Goal: Transaction & Acquisition: Purchase product/service

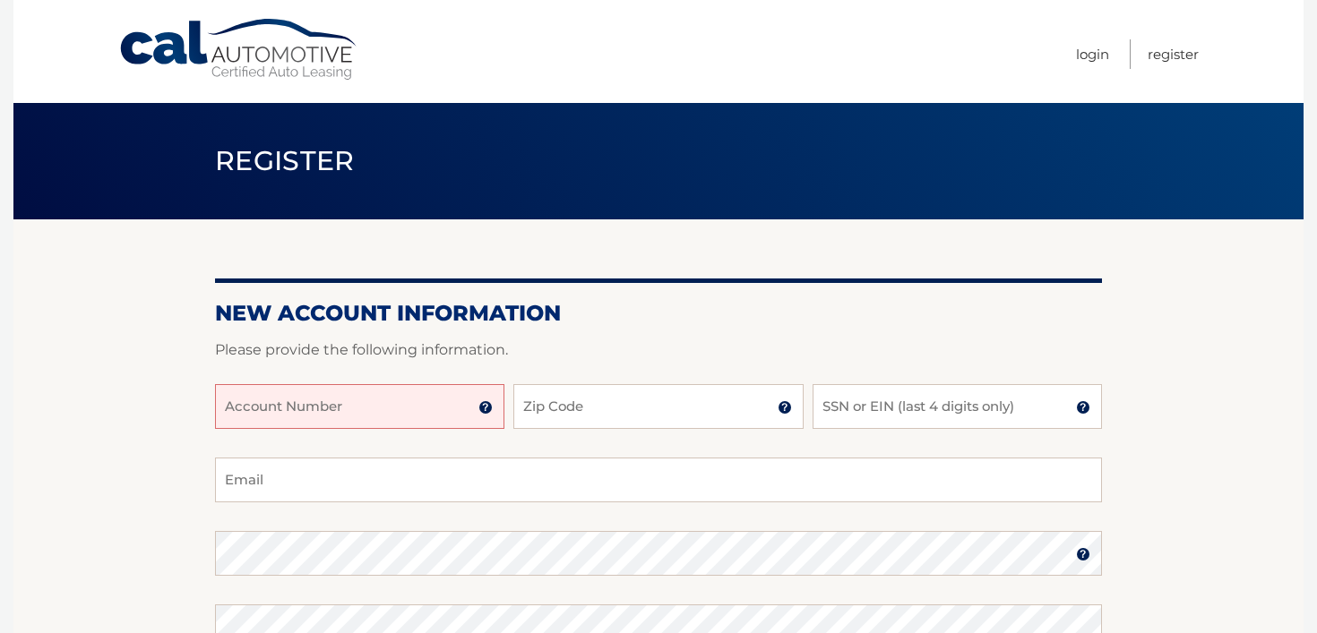
click at [291, 412] on input "Account Number" at bounding box center [359, 406] width 289 height 45
type input "44456011356"
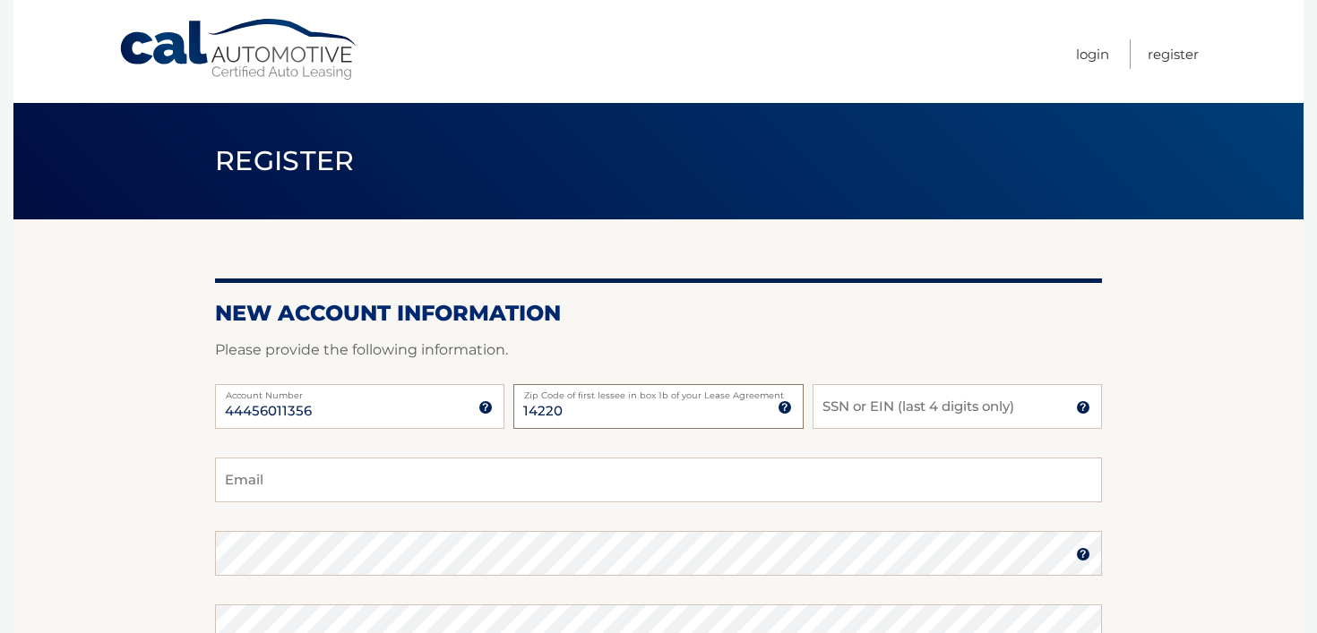
type input "14220"
click at [859, 408] on input "SSN or EIN (last 4 digits only)" at bounding box center [956, 406] width 289 height 45
type input "1"
type input "9633"
click at [377, 491] on input "Email" at bounding box center [658, 480] width 887 height 45
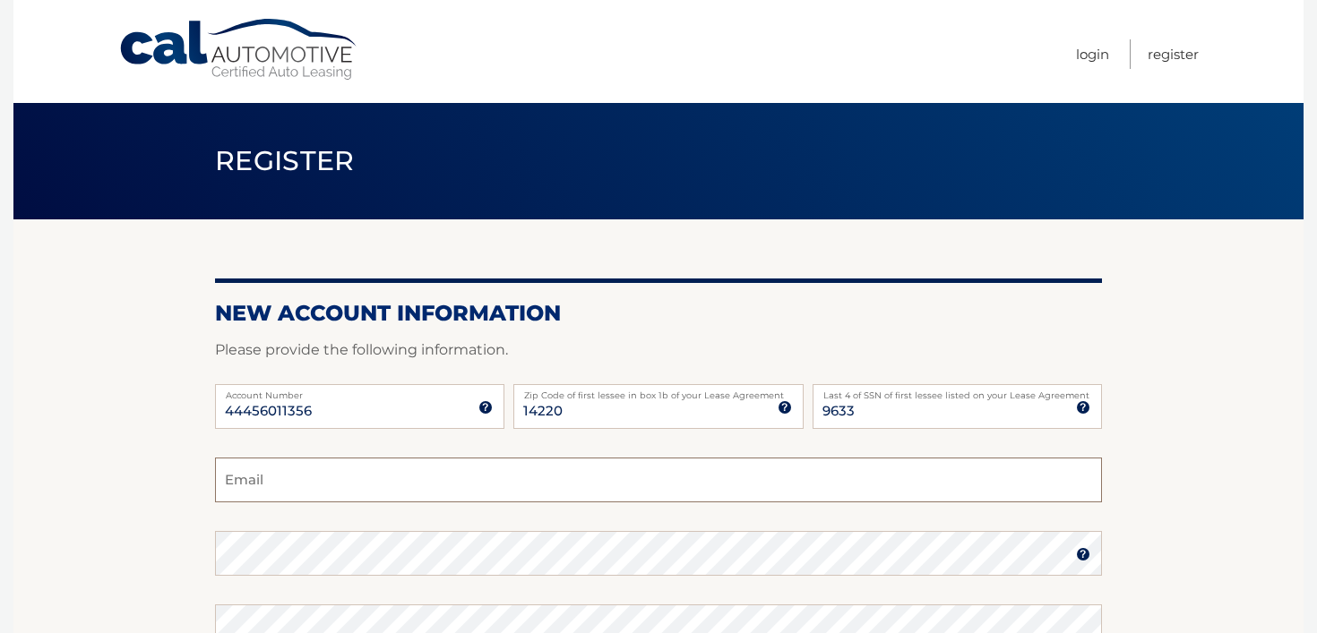
type input "domanthony@gmail.com"
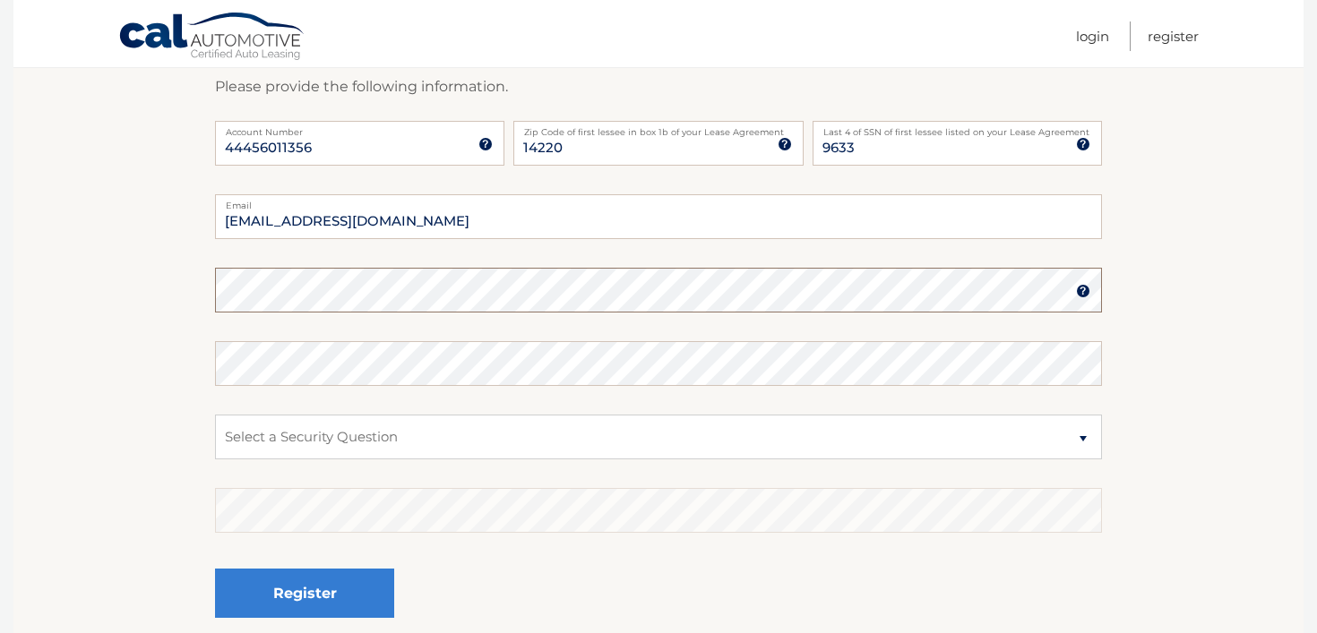
scroll to position [277, 0]
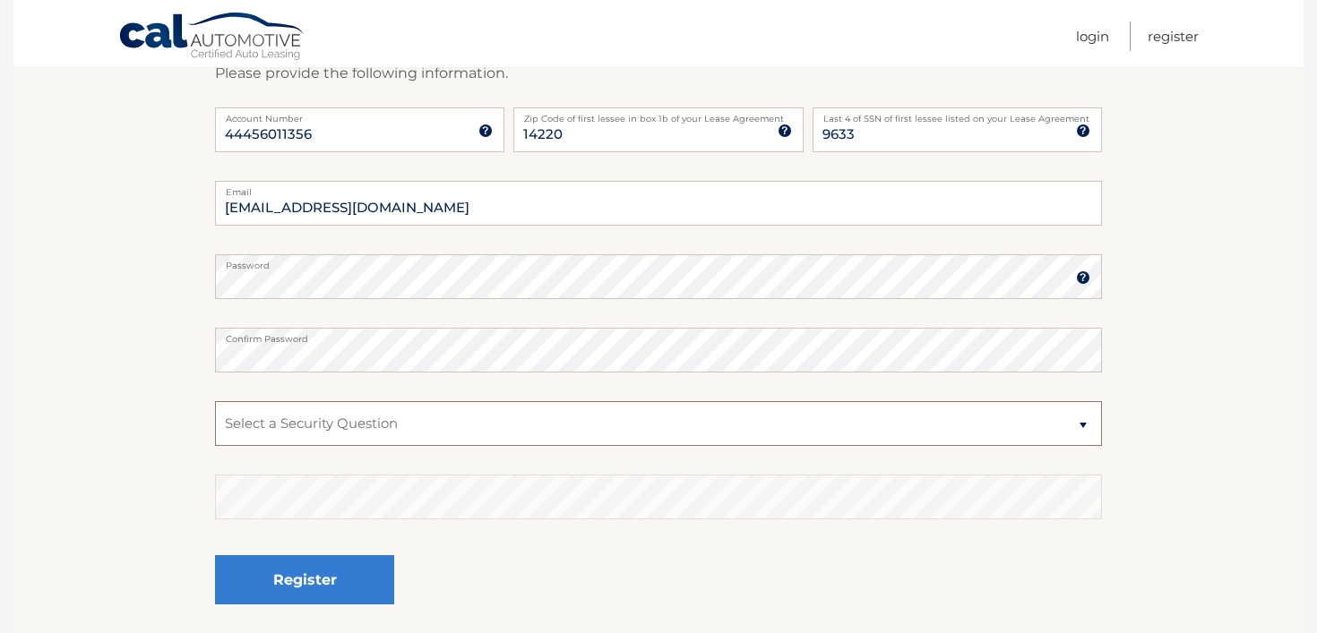
click at [323, 426] on select "Select a Security Question What was the name of your elementary school? What is…" at bounding box center [658, 423] width 887 height 45
select select "2"
click at [215, 401] on select "Select a Security Question What was the name of your elementary school? What is…" at bounding box center [658, 423] width 887 height 45
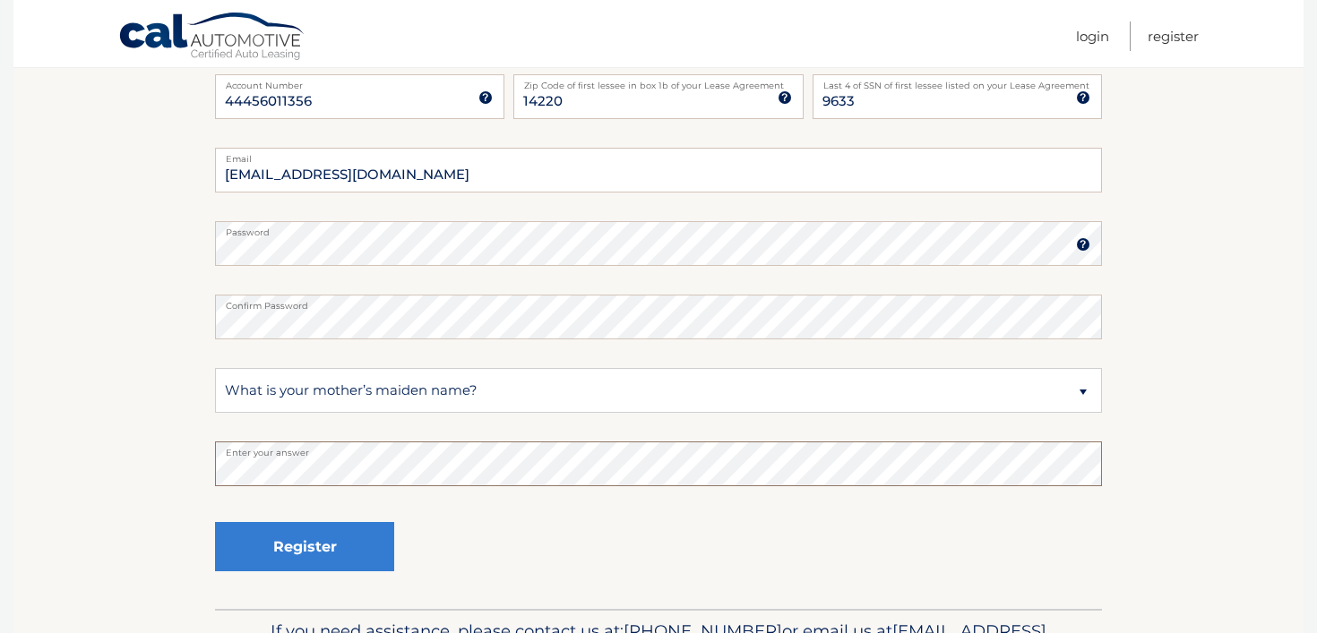
scroll to position [311, 0]
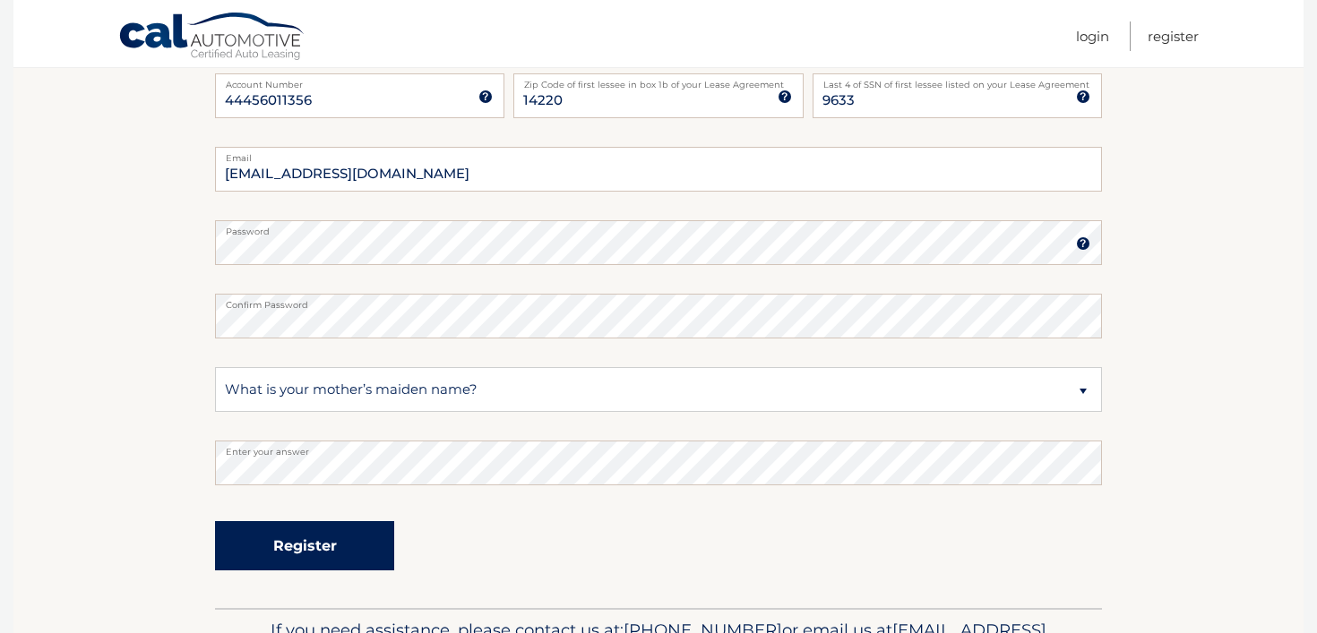
click at [296, 546] on button "Register" at bounding box center [304, 545] width 179 height 49
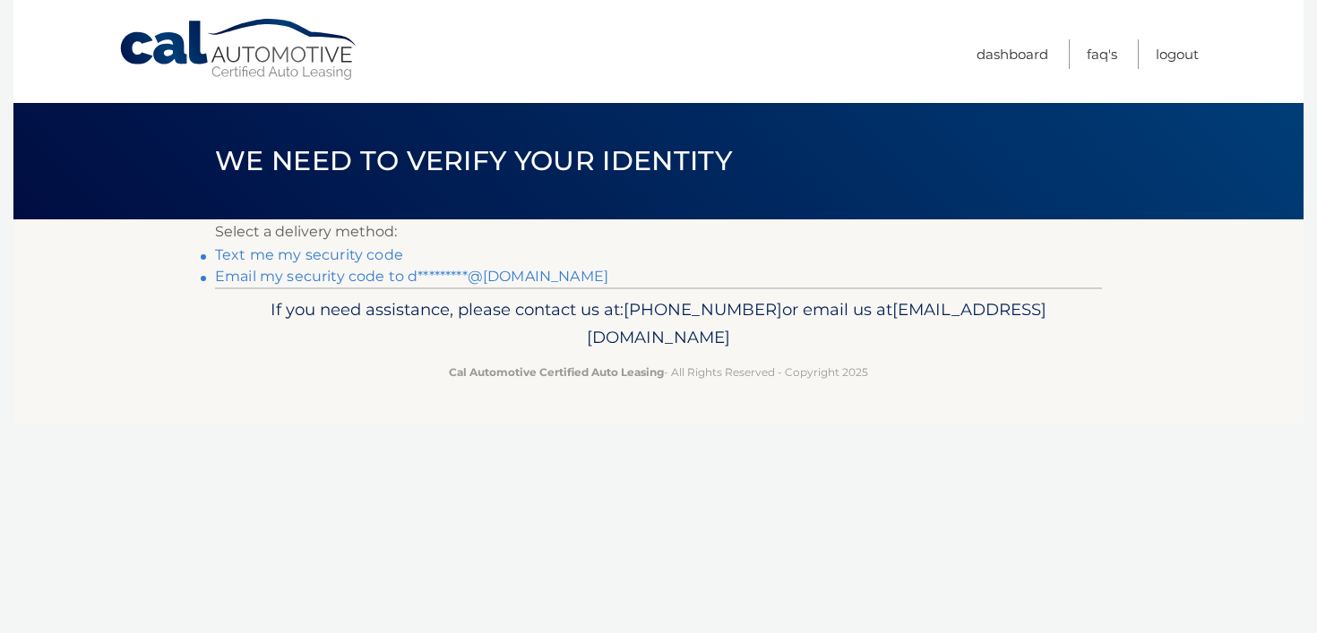
click at [286, 252] on link "Text me my security code" at bounding box center [309, 254] width 188 height 17
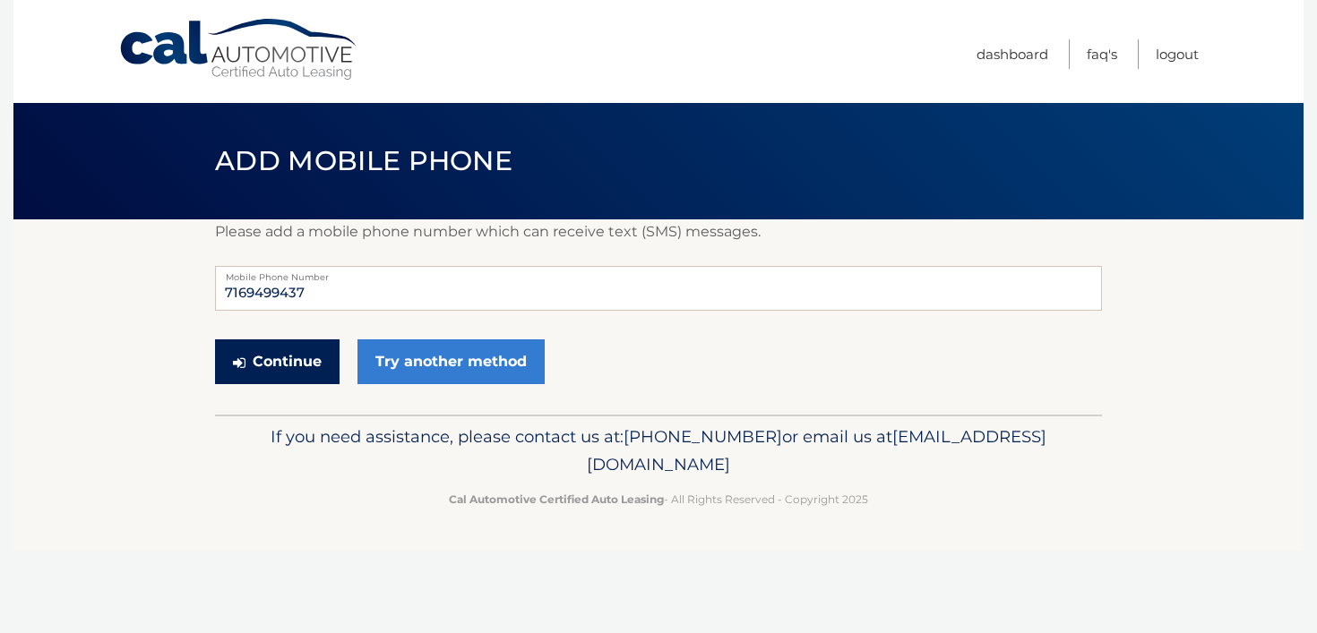
click at [282, 360] on button "Continue" at bounding box center [277, 362] width 125 height 45
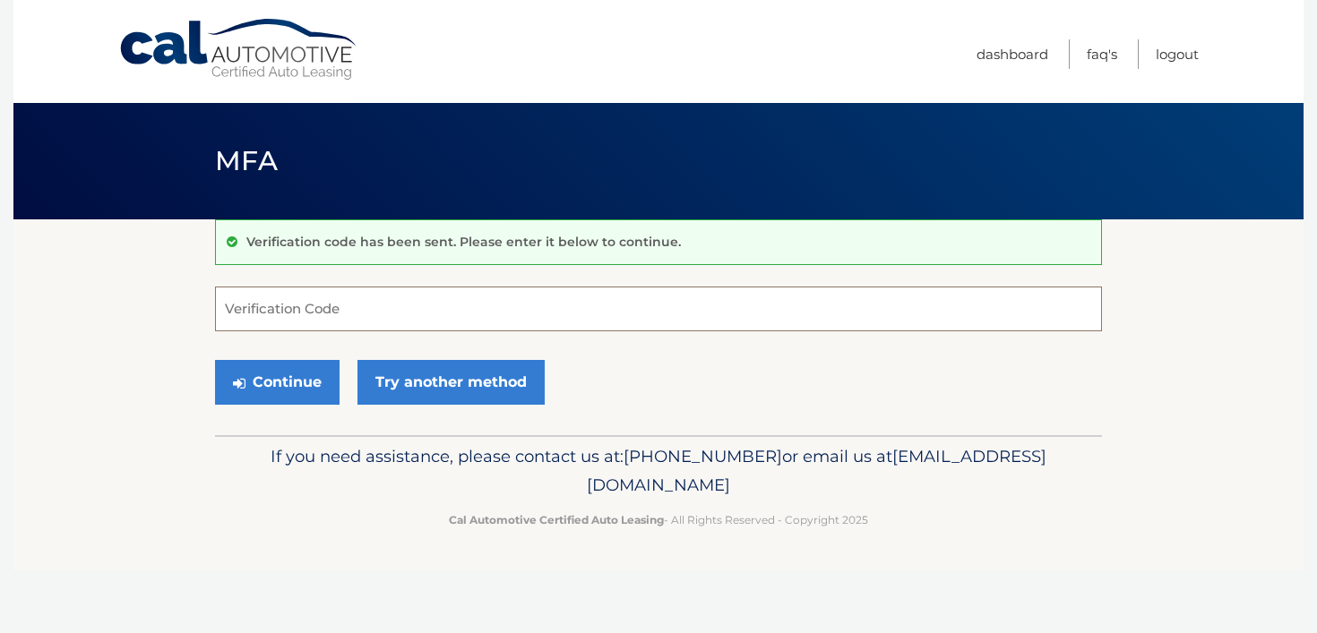
click at [266, 312] on input "Verification Code" at bounding box center [658, 309] width 887 height 45
type input "763180"
click at [269, 382] on button "Continue" at bounding box center [277, 382] width 125 height 45
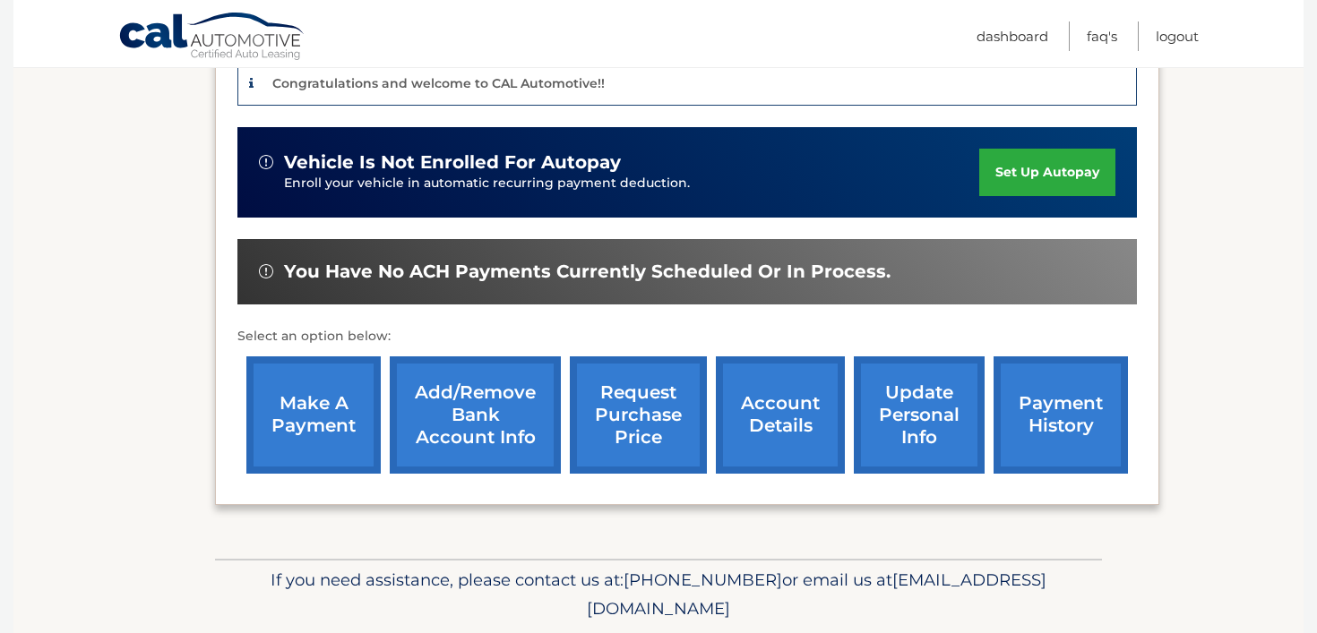
scroll to position [518, 0]
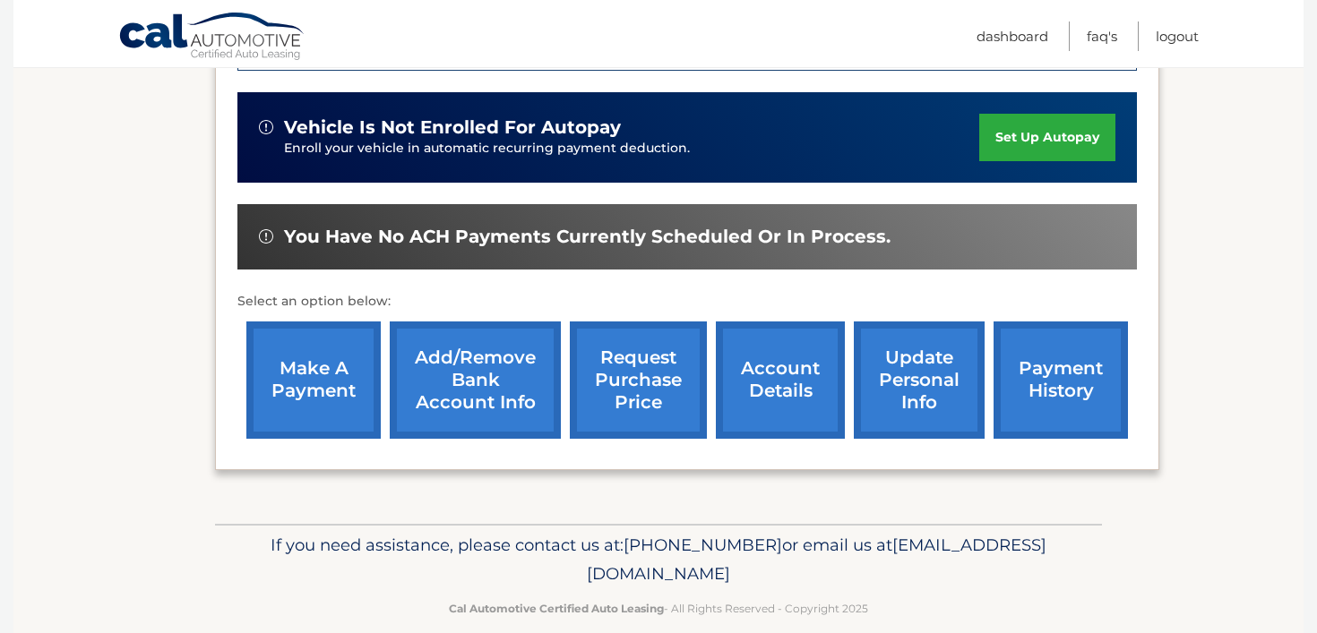
click at [469, 344] on link "Add/Remove bank account info" at bounding box center [475, 380] width 171 height 117
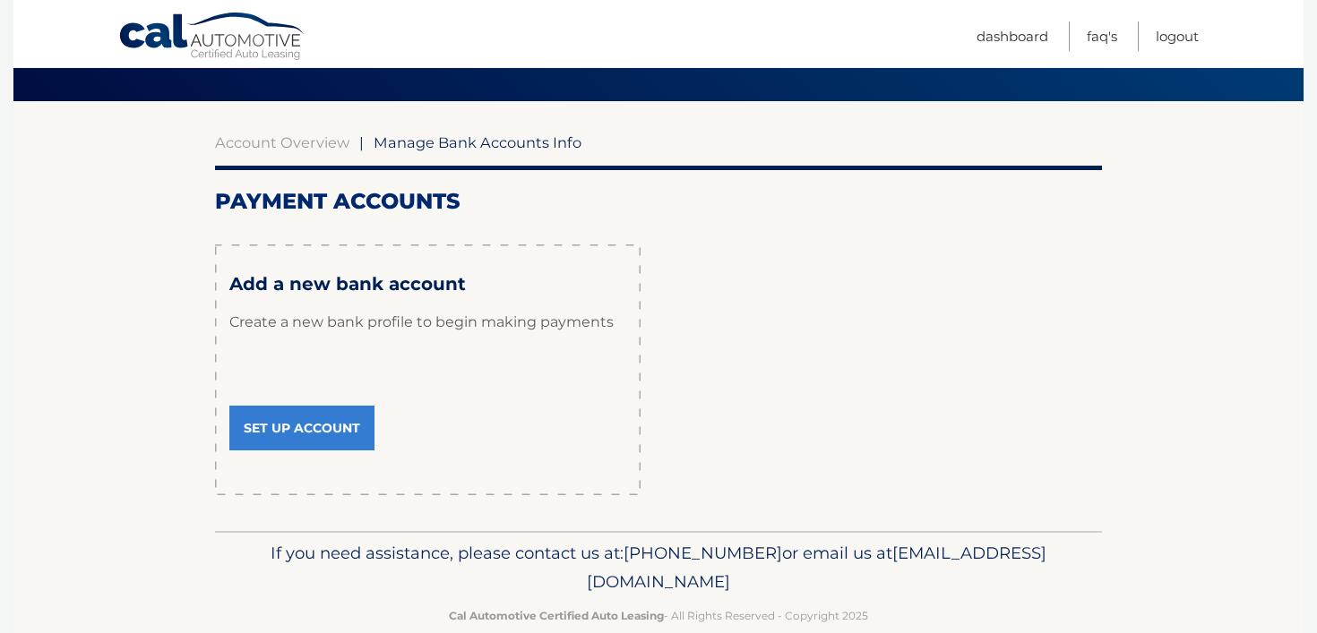
scroll to position [120, 0]
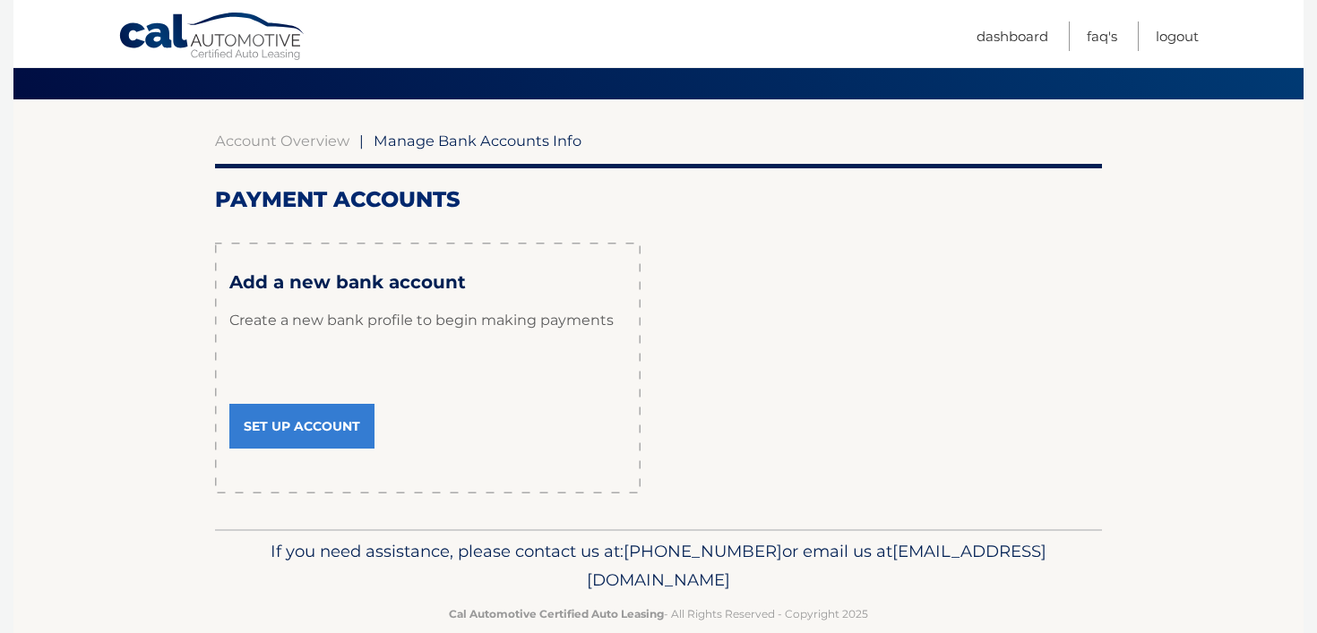
click at [297, 423] on link "Set Up Account" at bounding box center [301, 426] width 145 height 45
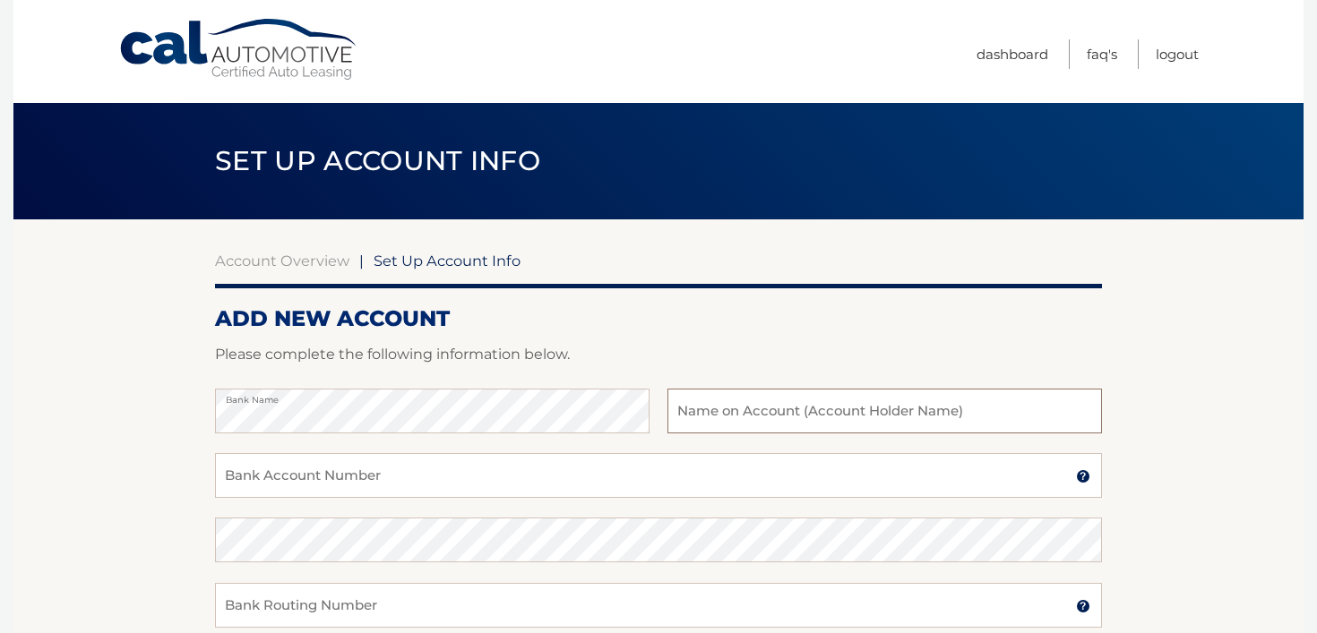
click at [727, 408] on input "text" at bounding box center [884, 411] width 434 height 45
type input "[PERSON_NAME]"
click at [315, 476] on input "Bank Account Number" at bounding box center [658, 475] width 887 height 45
type input "9831125761"
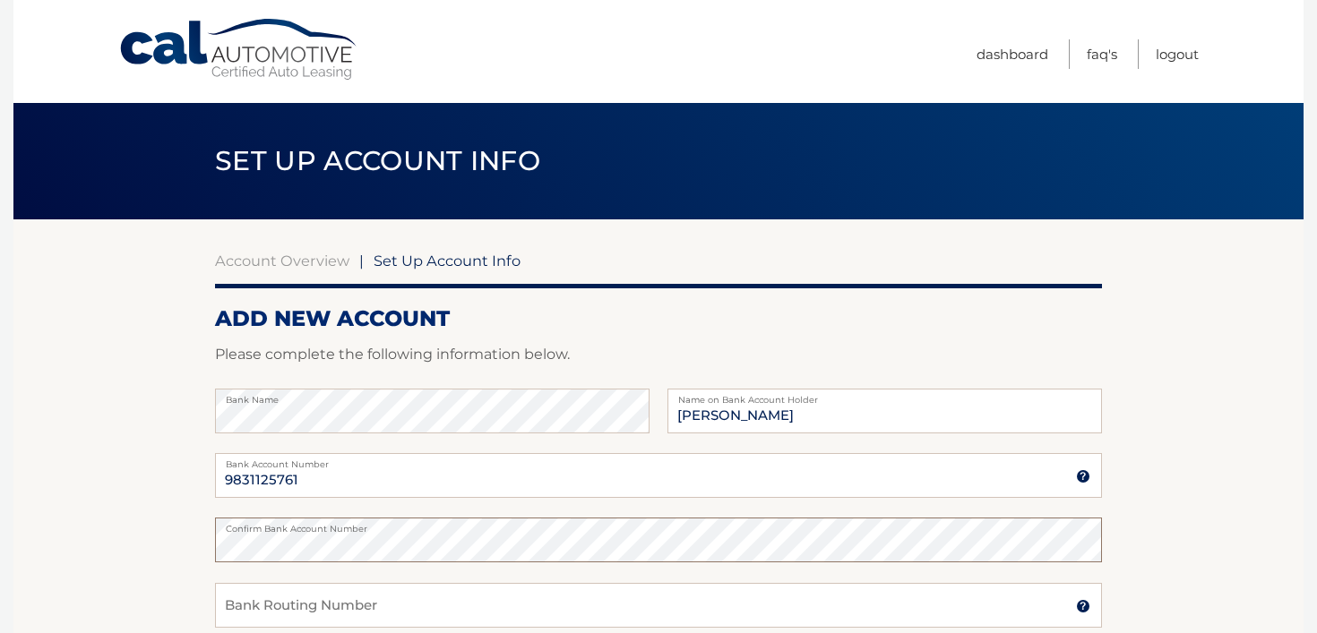
scroll to position [170, 0]
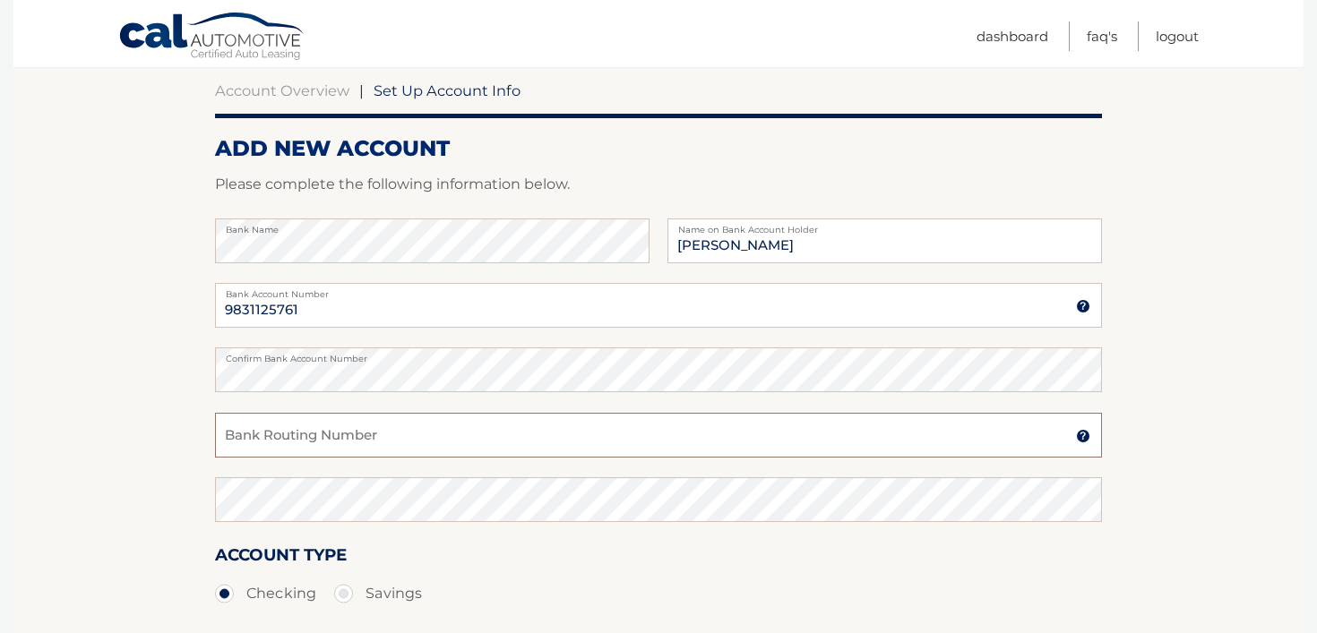
click at [379, 425] on input "Bank Routing Number" at bounding box center [658, 435] width 887 height 45
type input "022000046"
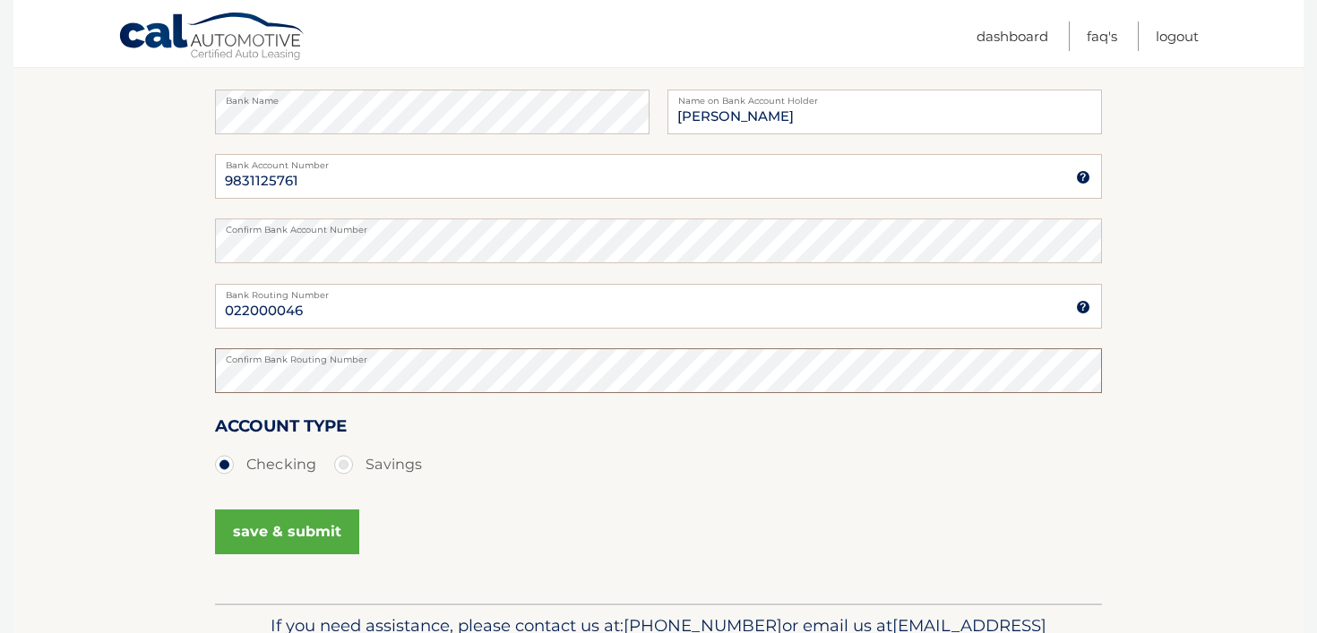
scroll to position [301, 0]
click at [271, 529] on button "save & submit" at bounding box center [287, 530] width 144 height 45
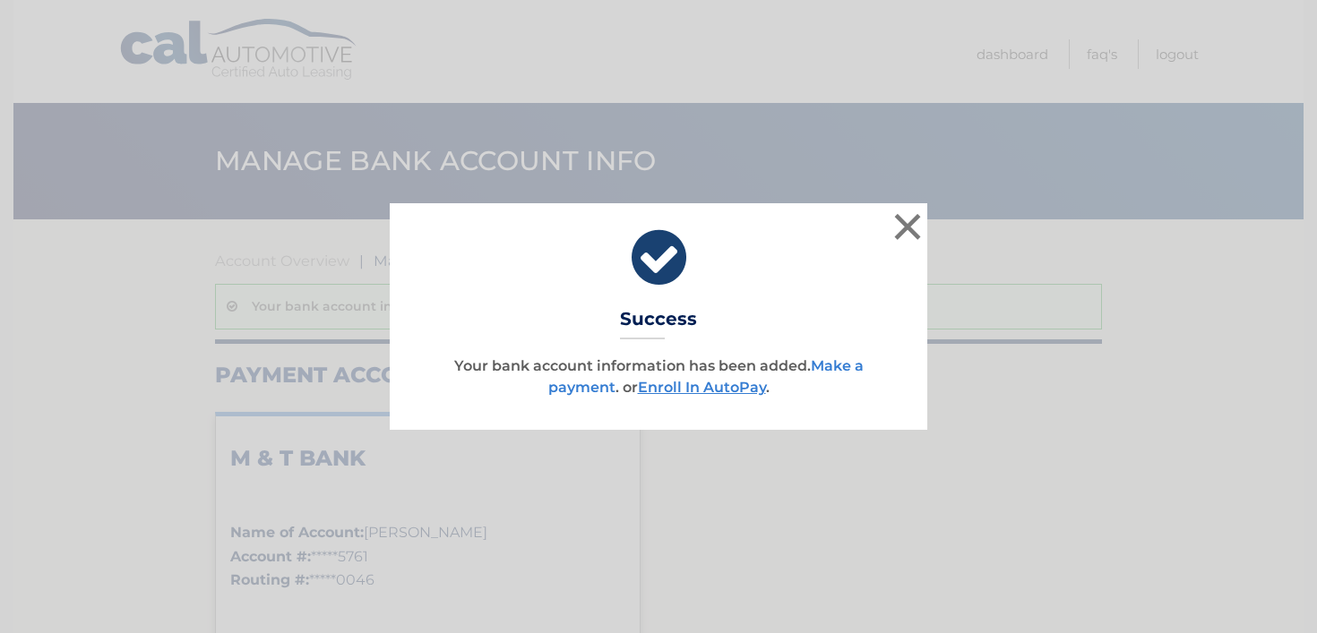
click at [831, 365] on link "Make a payment" at bounding box center [705, 376] width 315 height 39
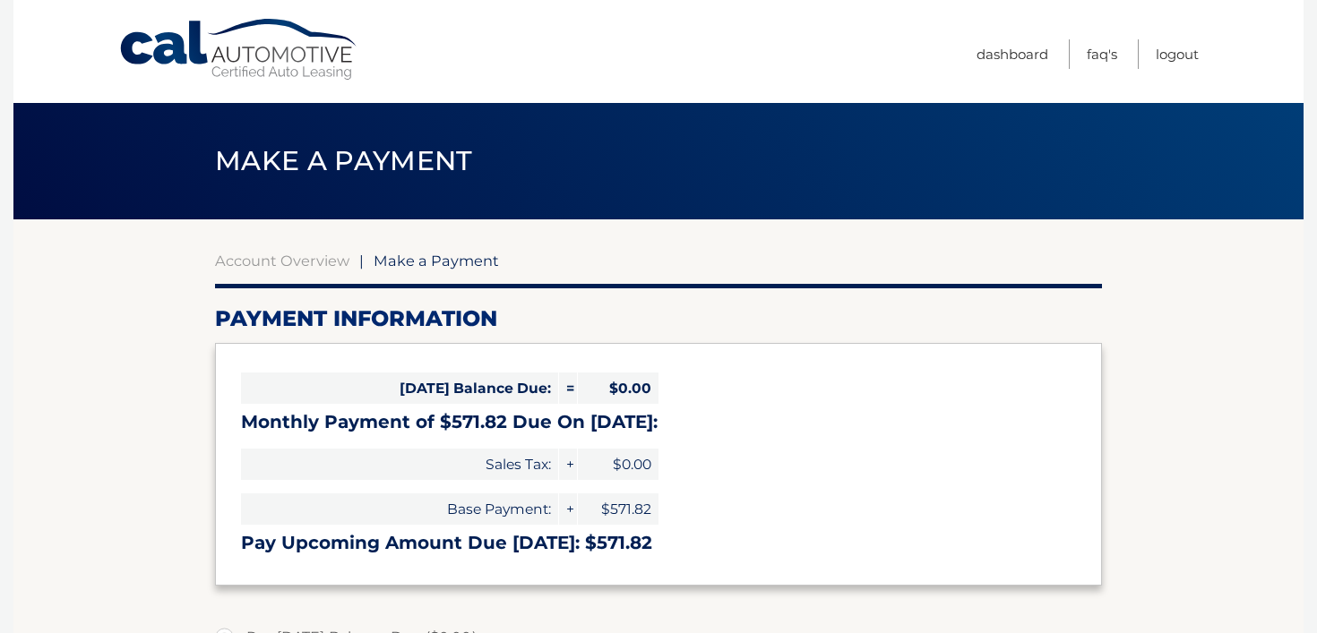
select select "OTc2YmRjMzEtM2Q3Ny00YjQ2LWFhNmMtMDBmMDU5ZGYzNmE1"
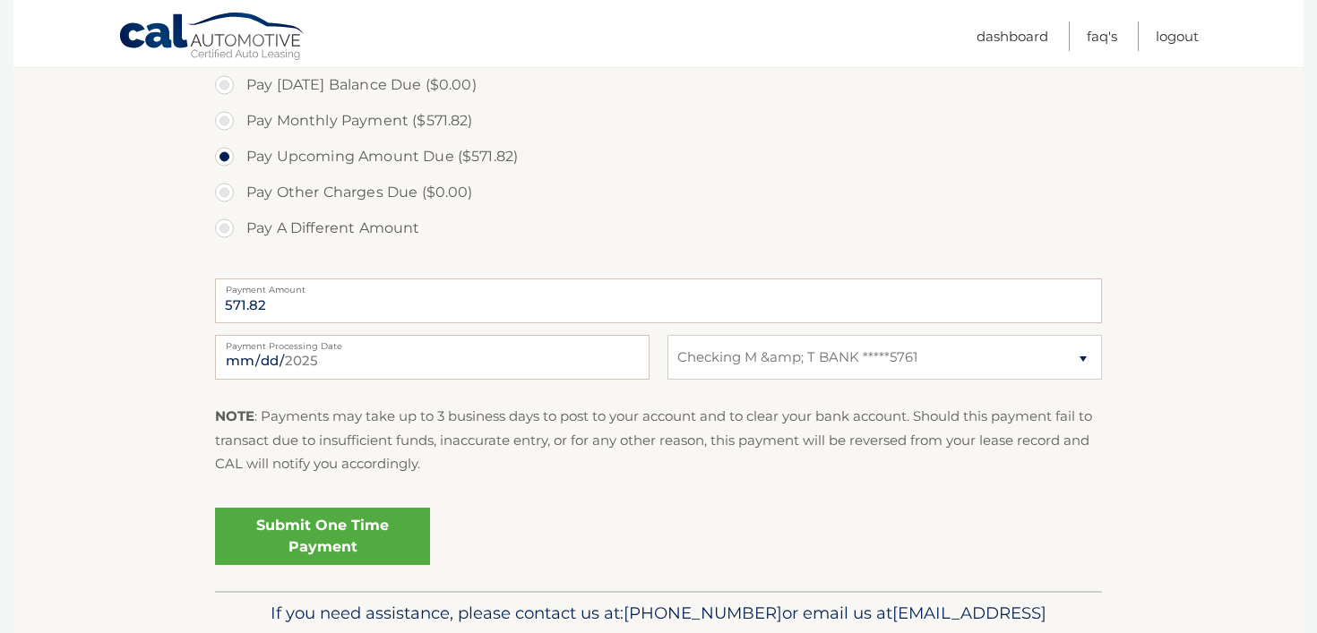
scroll to position [555, 0]
click at [256, 356] on input "[DATE]" at bounding box center [432, 354] width 434 height 45
type input "[DATE]"
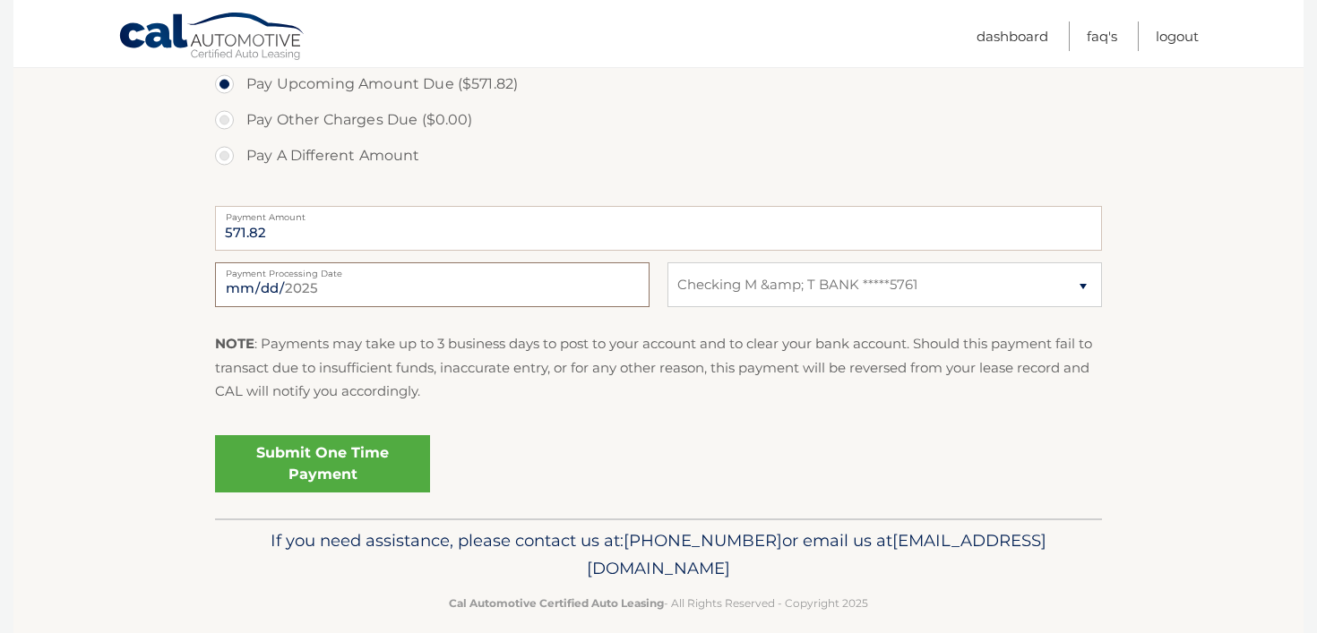
scroll to position [647, 0]
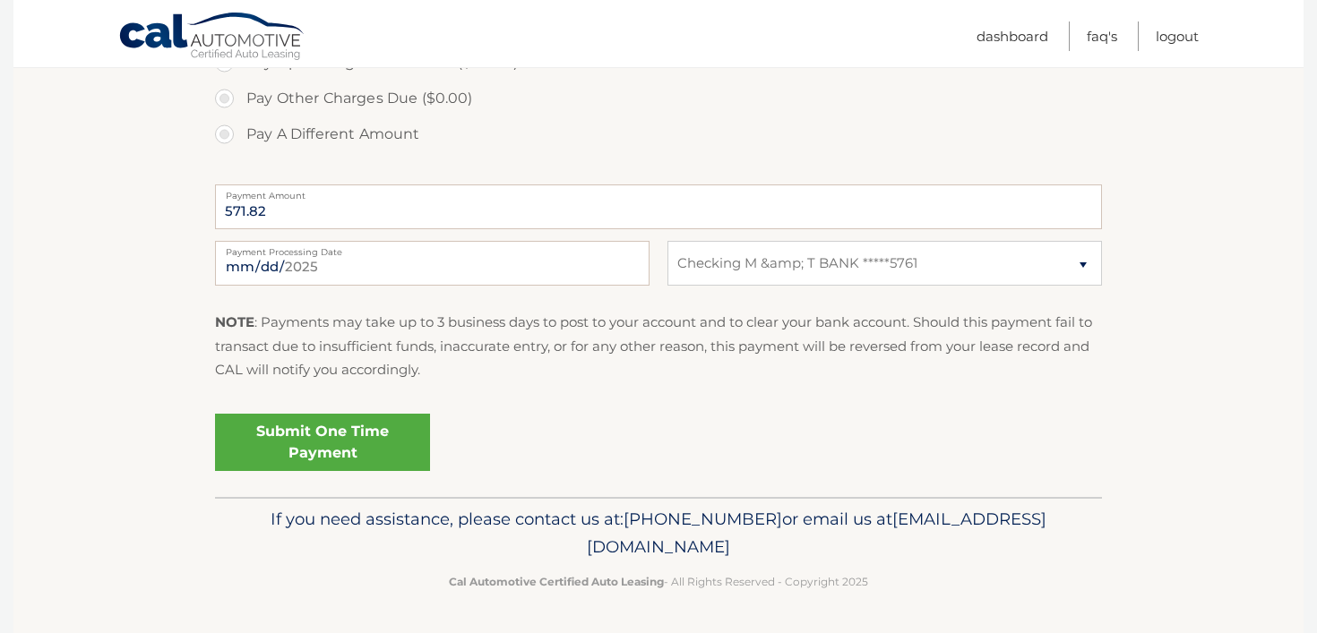
click at [315, 443] on link "Submit One Time Payment" at bounding box center [322, 442] width 215 height 57
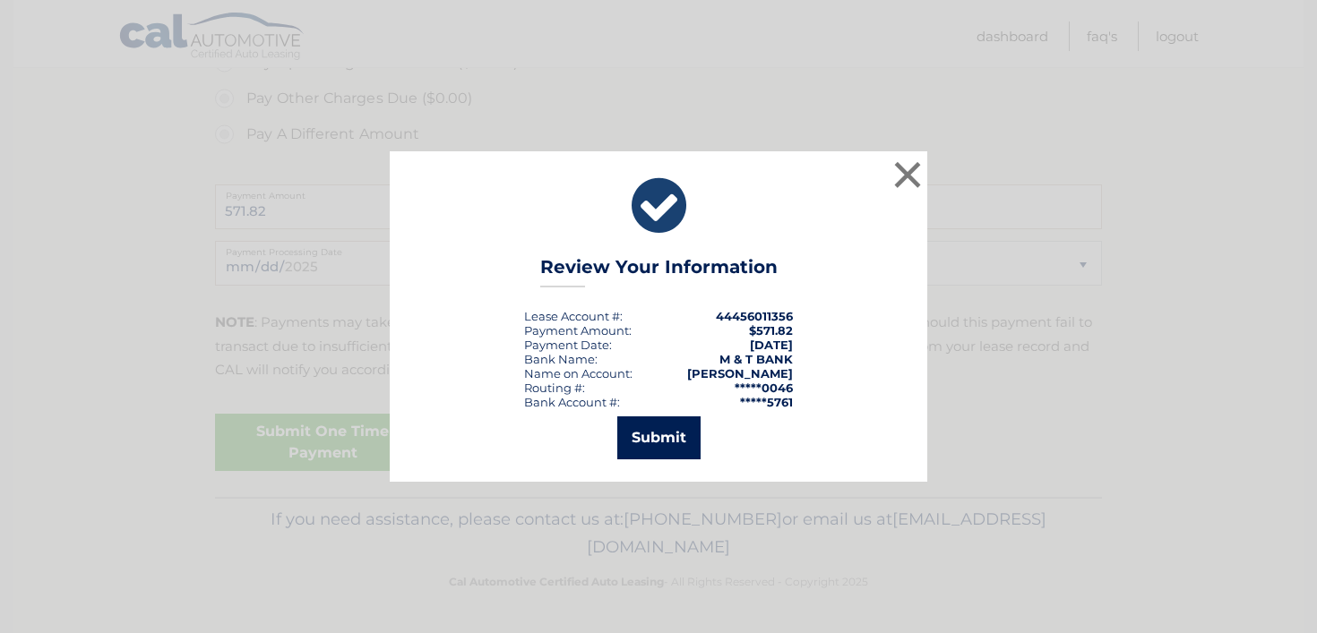
click at [652, 436] on button "Submit" at bounding box center [658, 438] width 83 height 43
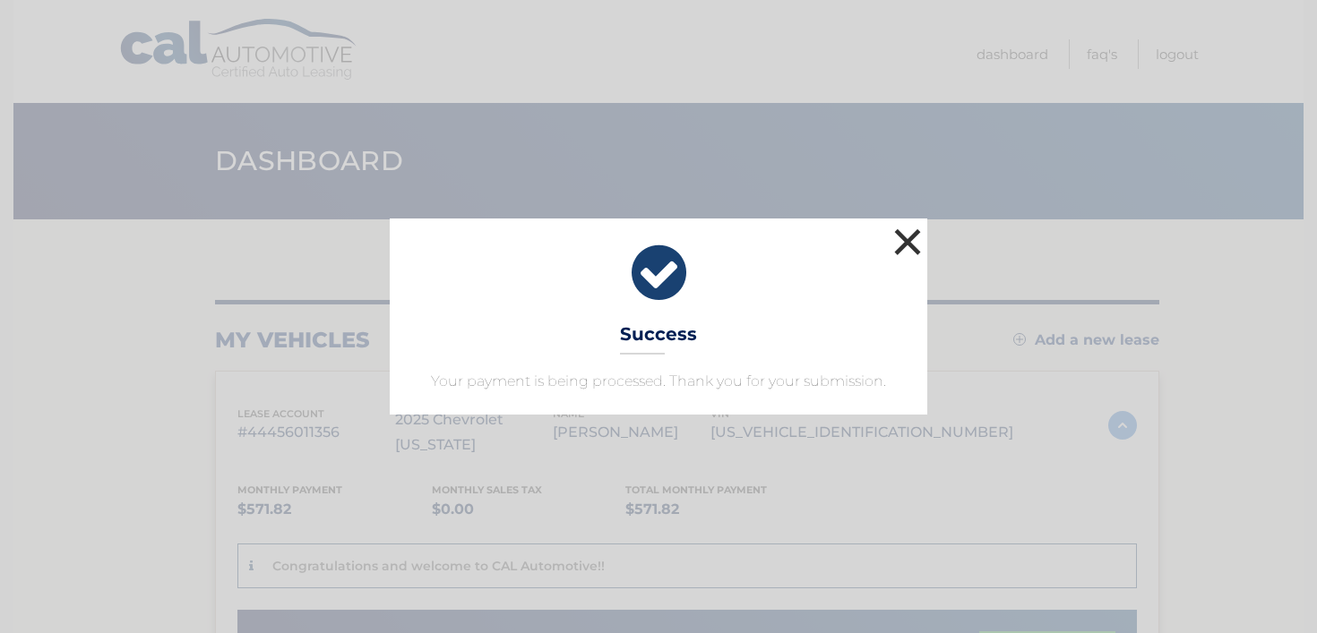
click at [907, 237] on button "×" at bounding box center [908, 242] width 36 height 36
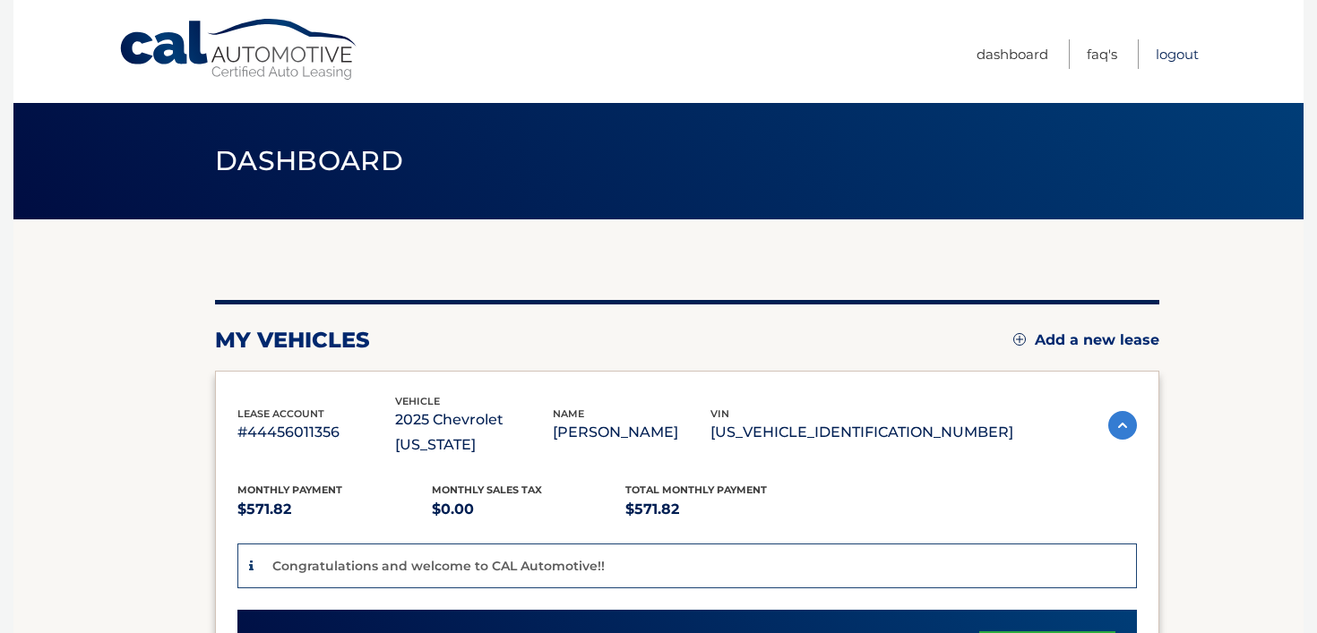
click at [1175, 53] on link "Logout" at bounding box center [1177, 54] width 43 height 30
